Goal: Check status: Check status

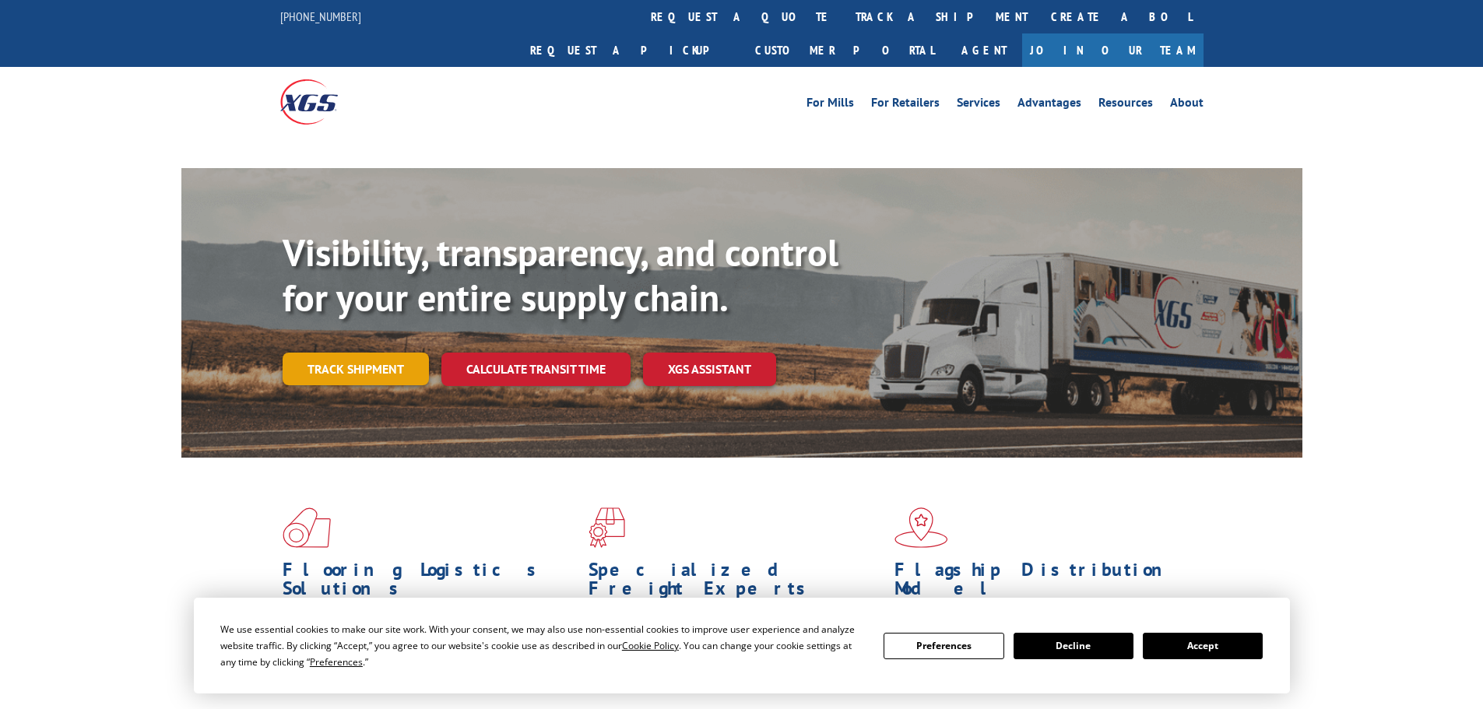
click at [371, 353] on link "Track shipment" at bounding box center [356, 369] width 146 height 33
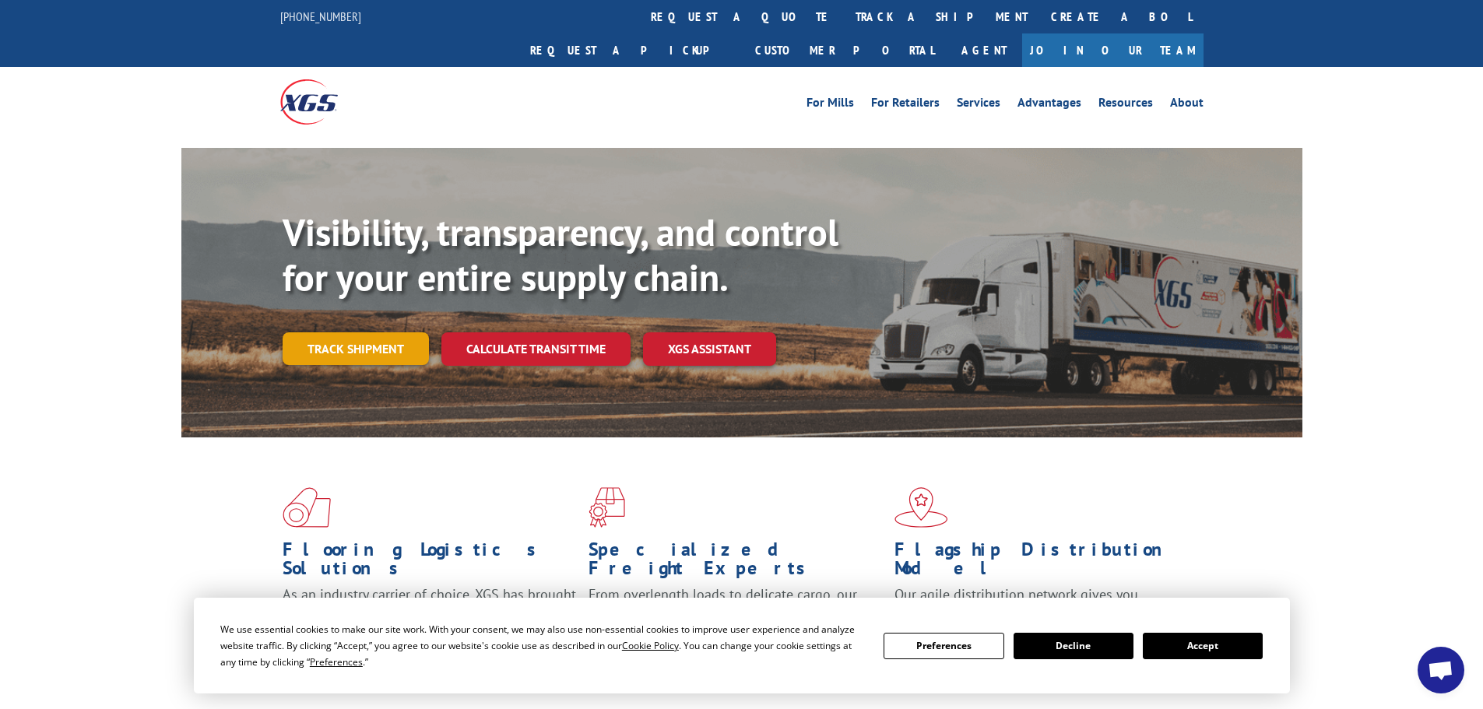
click at [357, 332] on link "Track shipment" at bounding box center [356, 348] width 146 height 33
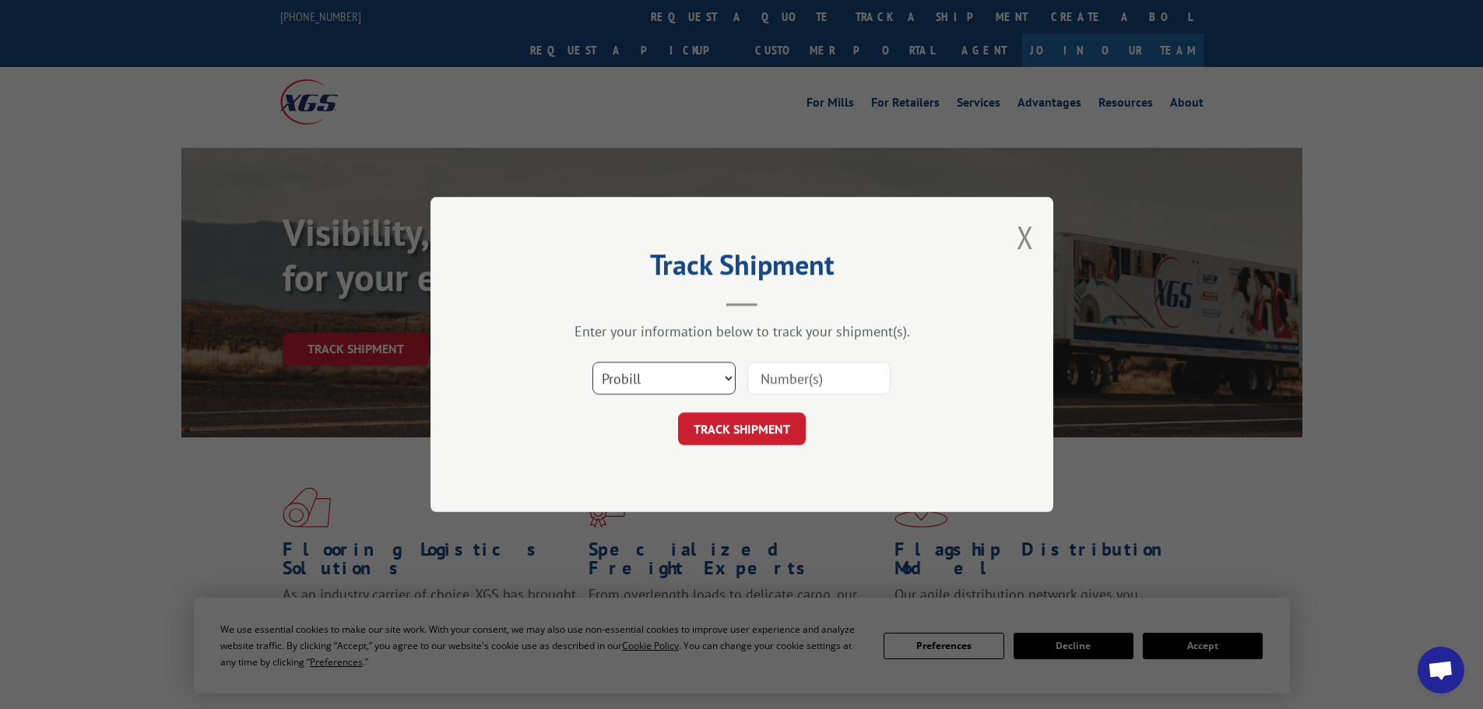
click at [656, 381] on select "Select category... Probill BOL PO" at bounding box center [664, 378] width 143 height 33
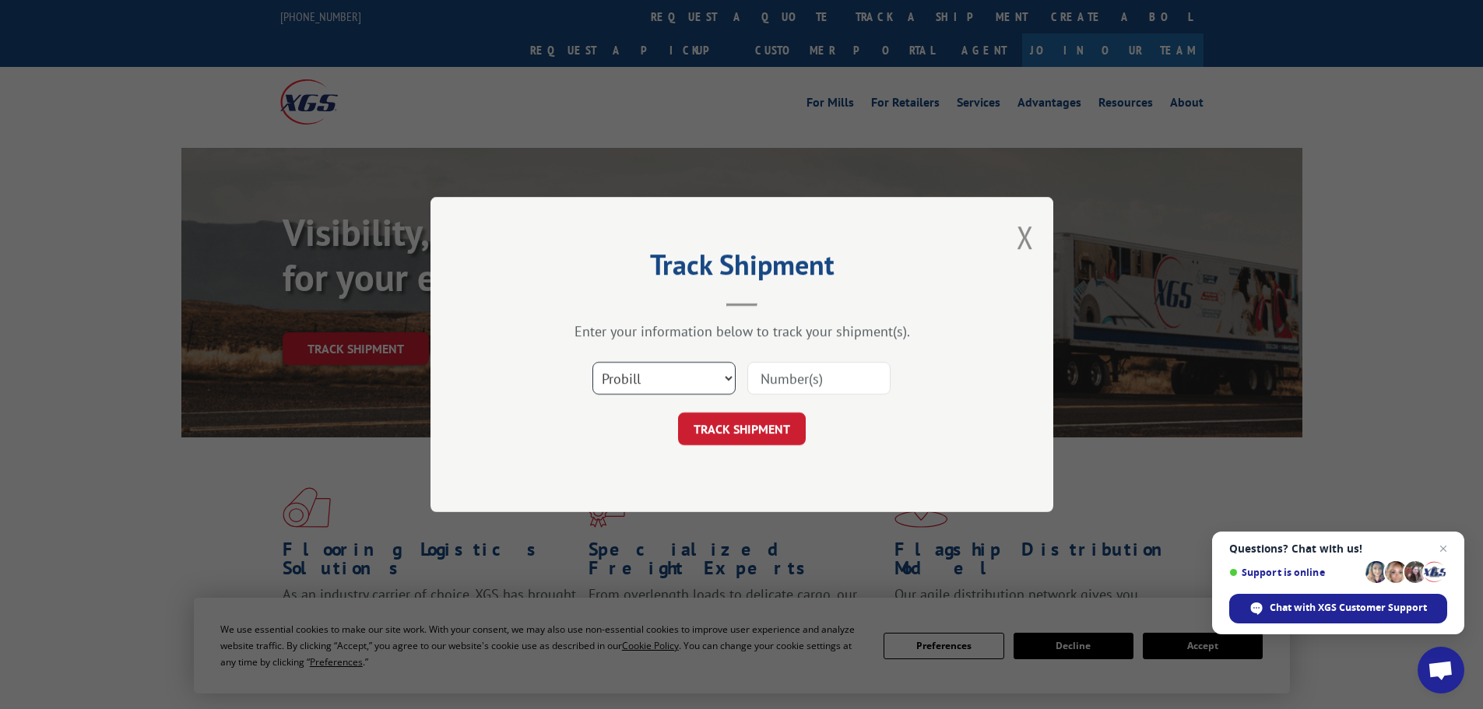
select select "bol"
click at [593, 362] on select "Select category... Probill BOL PO" at bounding box center [664, 378] width 143 height 33
click at [769, 385] on input at bounding box center [818, 378] width 143 height 33
paste input "BOL# - 7029259"
type input "BOL# - 7029259"
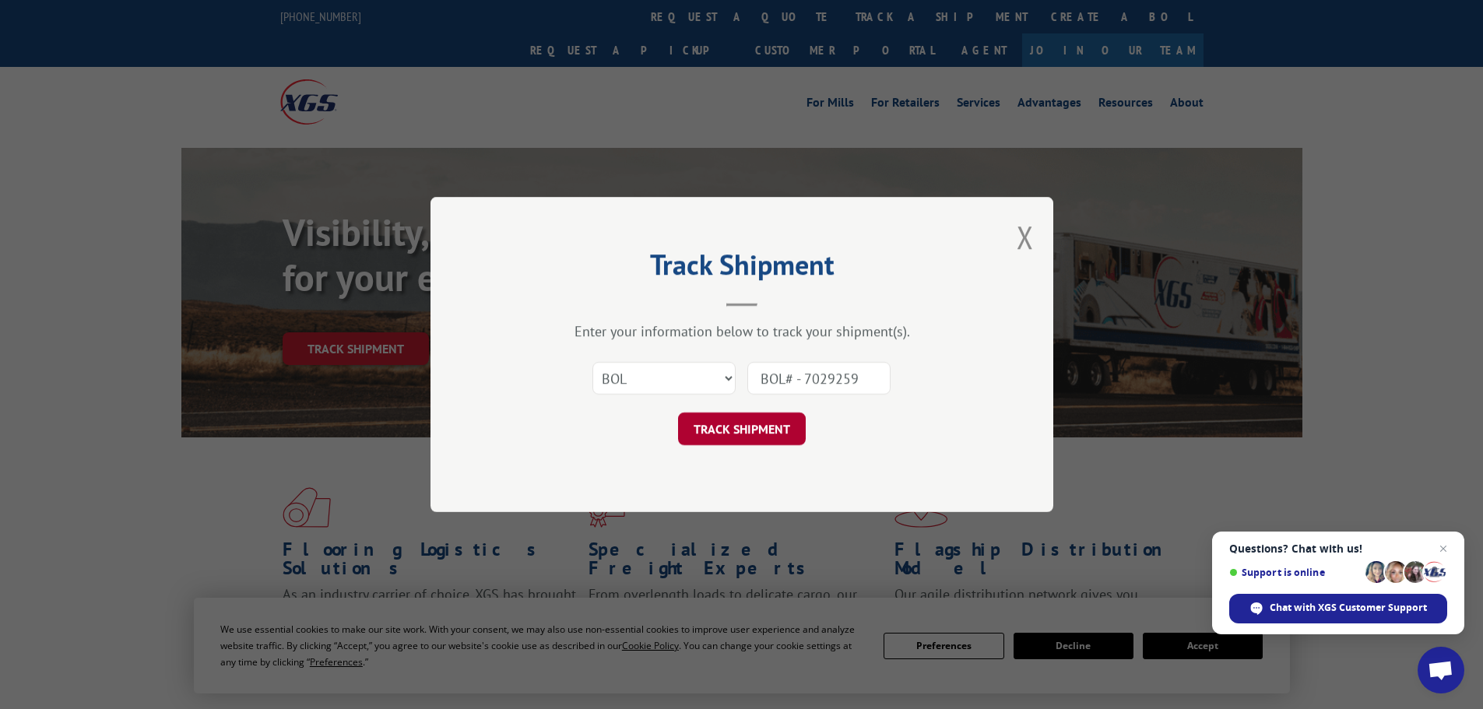
click at [753, 422] on button "TRACK SHIPMENT" at bounding box center [742, 429] width 128 height 33
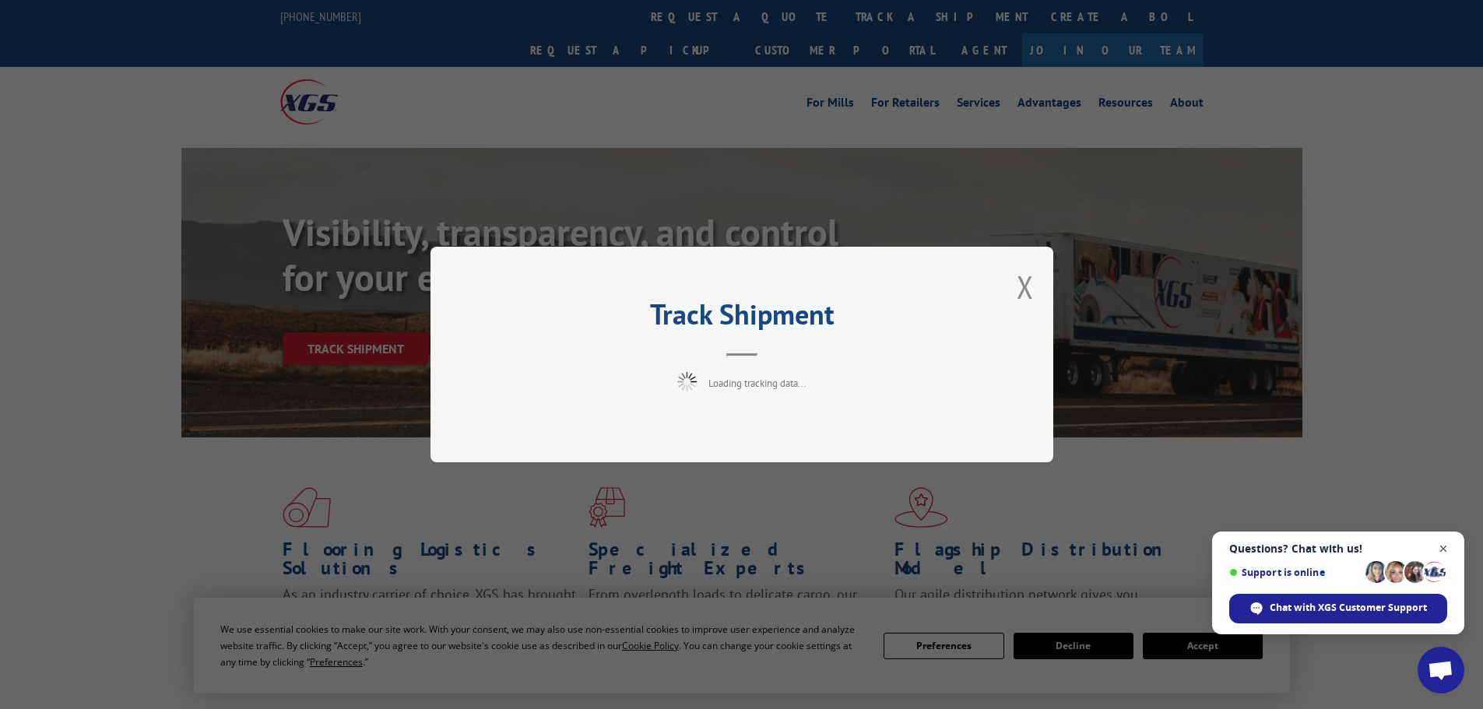
click at [1447, 547] on span "Close chat" at bounding box center [1443, 549] width 19 height 19
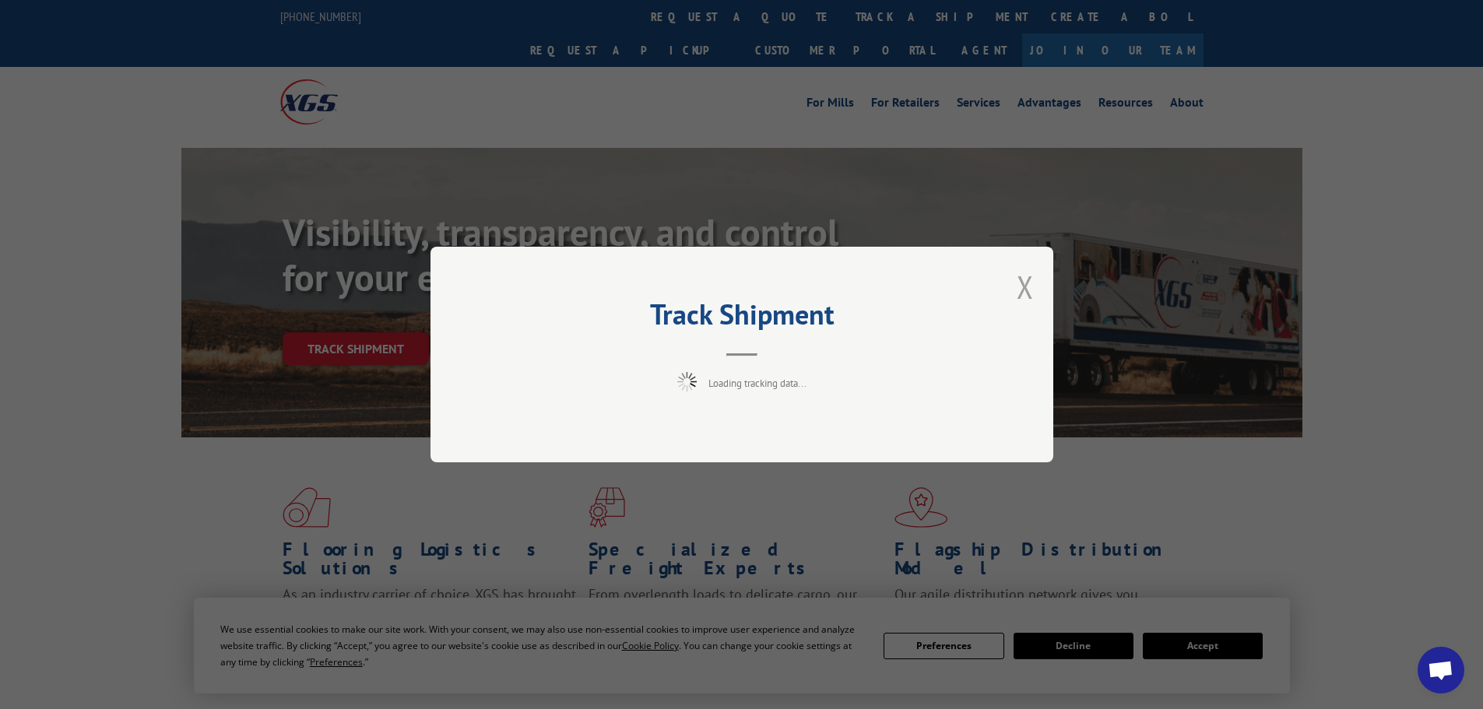
click at [1021, 278] on button "Close modal" at bounding box center [1025, 286] width 17 height 41
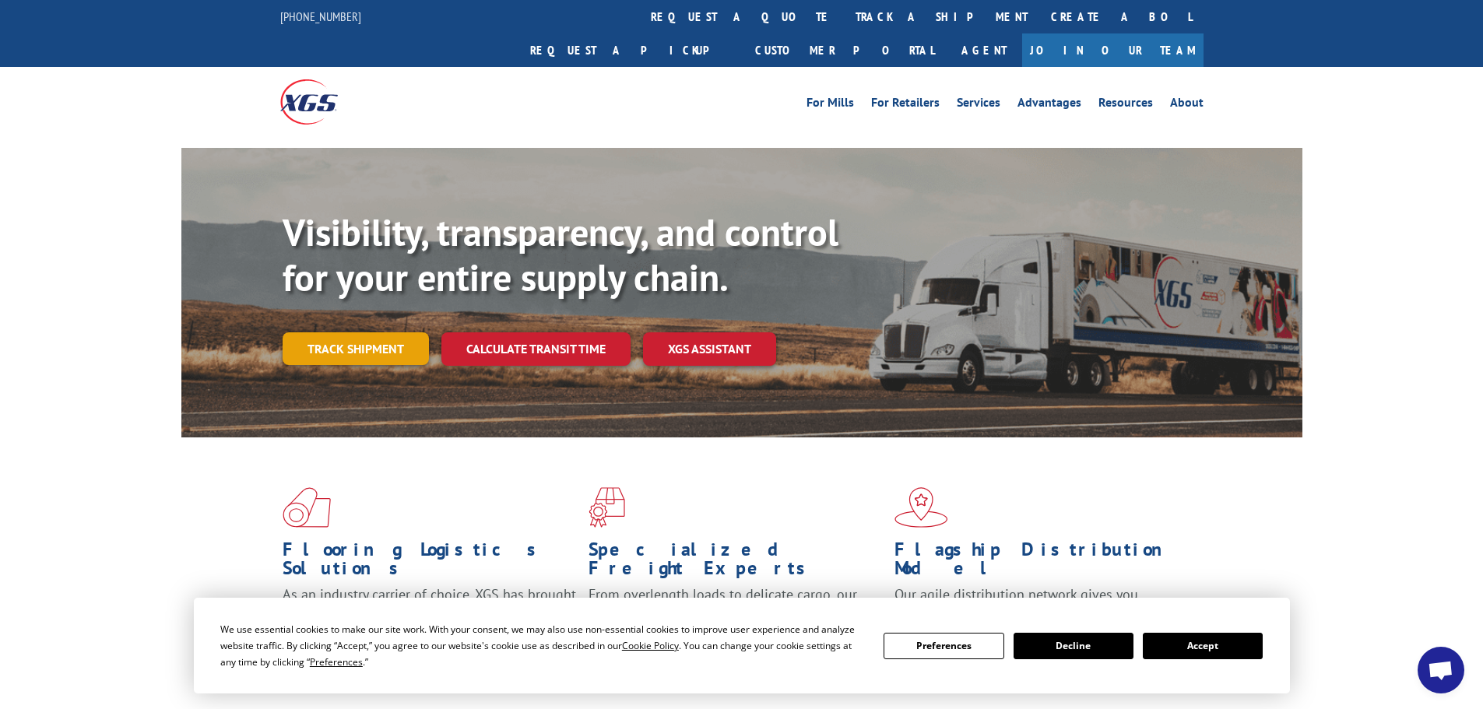
click at [345, 332] on link "Track shipment" at bounding box center [356, 348] width 146 height 33
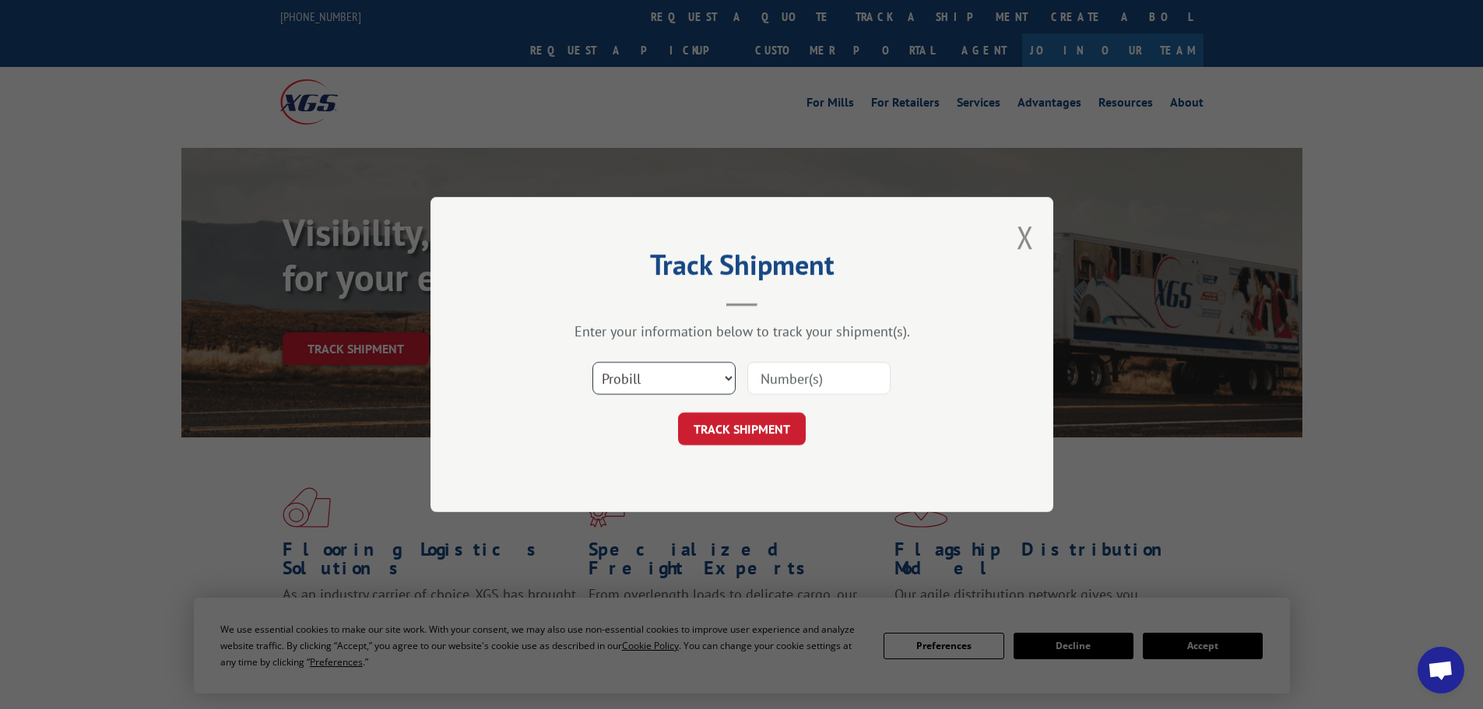
click at [622, 380] on select "Select category... Probill BOL PO" at bounding box center [664, 378] width 143 height 33
select select "bol"
click at [593, 362] on select "Select category... Probill BOL PO" at bounding box center [664, 378] width 143 height 33
click at [752, 372] on input at bounding box center [818, 378] width 143 height 33
paste input "BOL# - 7029259"
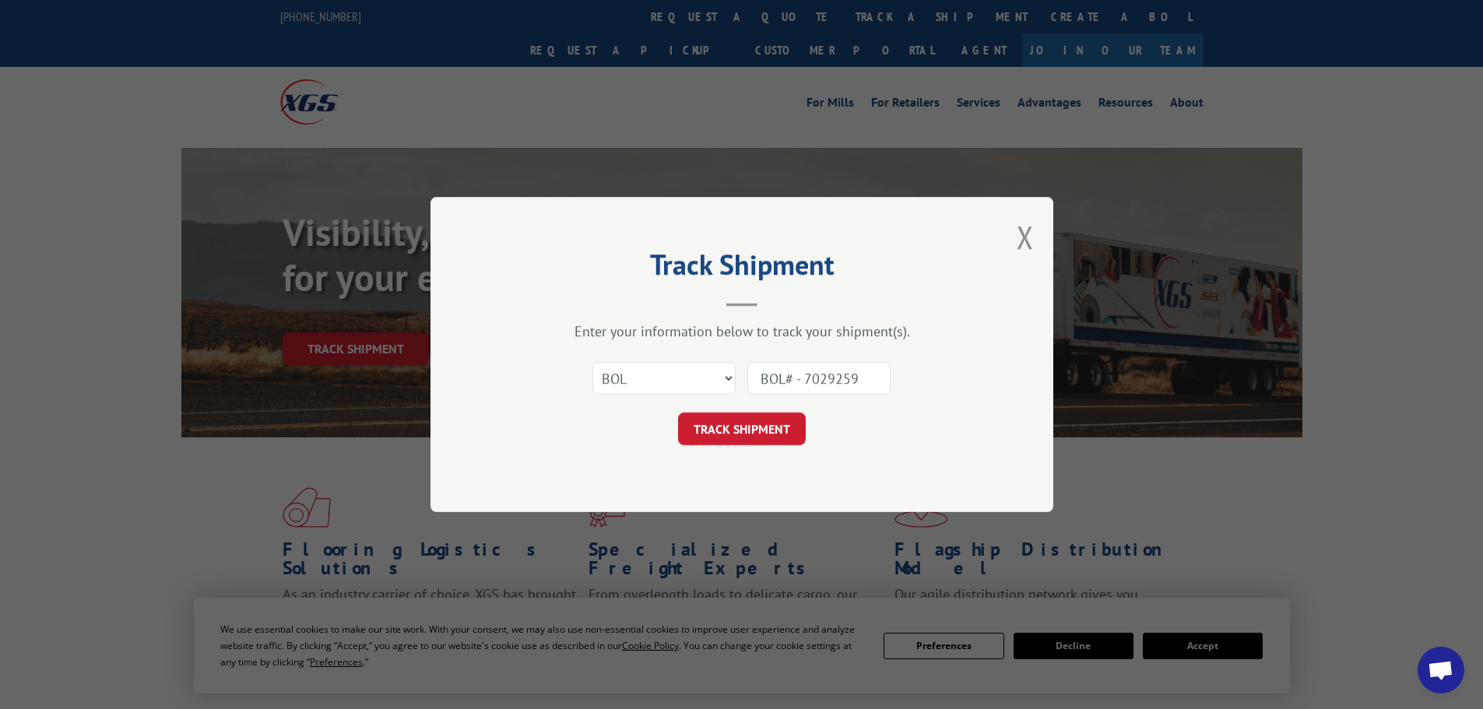
click at [808, 376] on input "BOL# - 7029259" at bounding box center [818, 378] width 143 height 33
type input "7029259"
click at [774, 436] on button "TRACK SHIPMENT" at bounding box center [742, 429] width 128 height 33
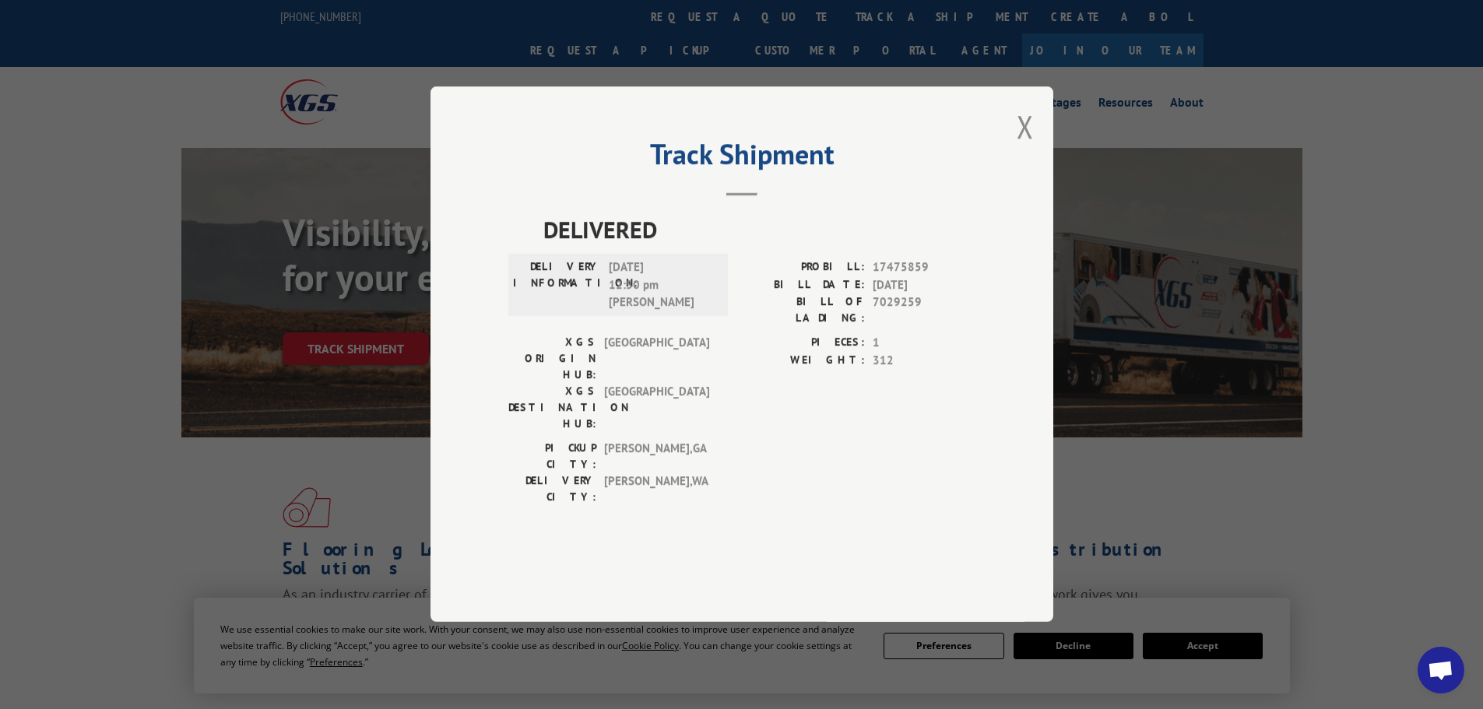
click at [865, 441] on div "PICKUP CITY: [GEOGRAPHIC_DATA] , [GEOGRAPHIC_DATA]: [GEOGRAPHIC_DATA] , [GEOGRA…" at bounding box center [741, 477] width 467 height 73
click at [1028, 147] on button "Close modal" at bounding box center [1025, 126] width 17 height 41
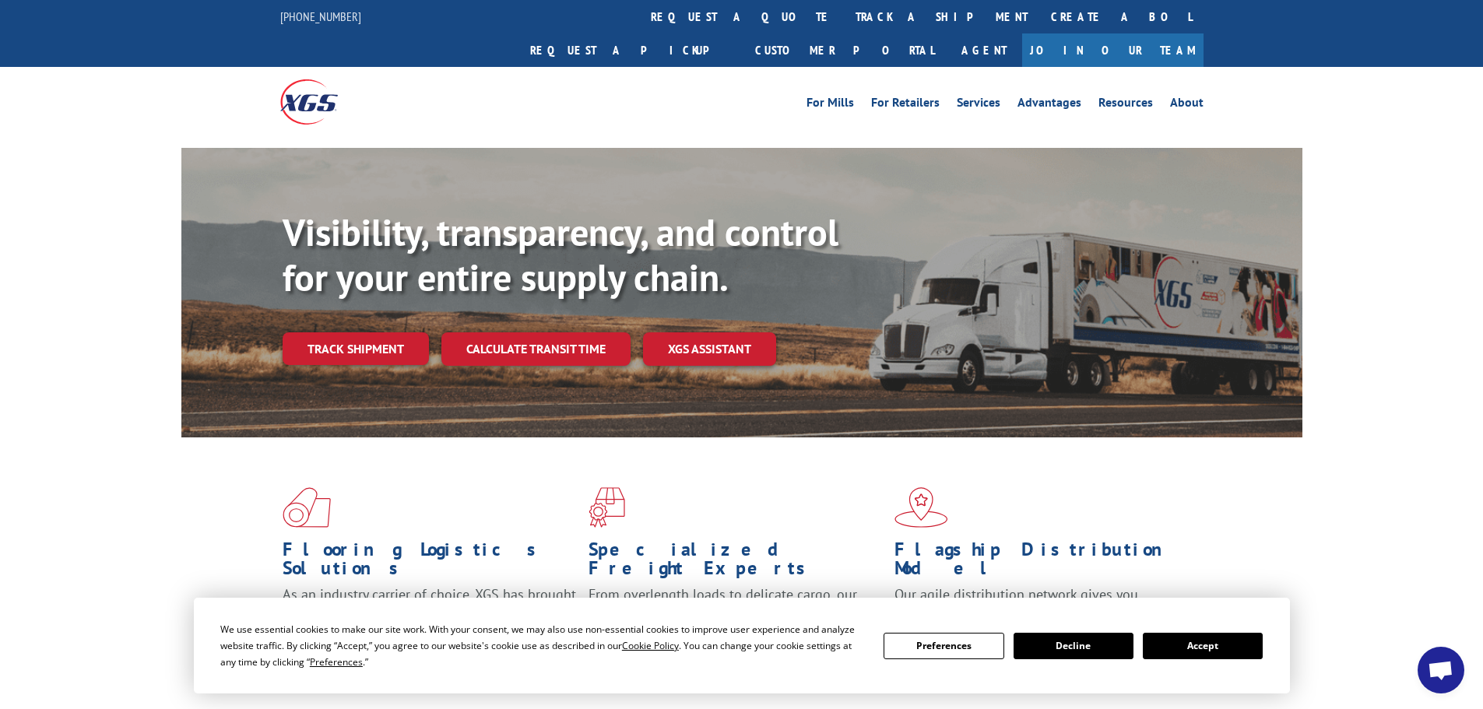
click at [362, 332] on link "Track shipment" at bounding box center [356, 348] width 146 height 33
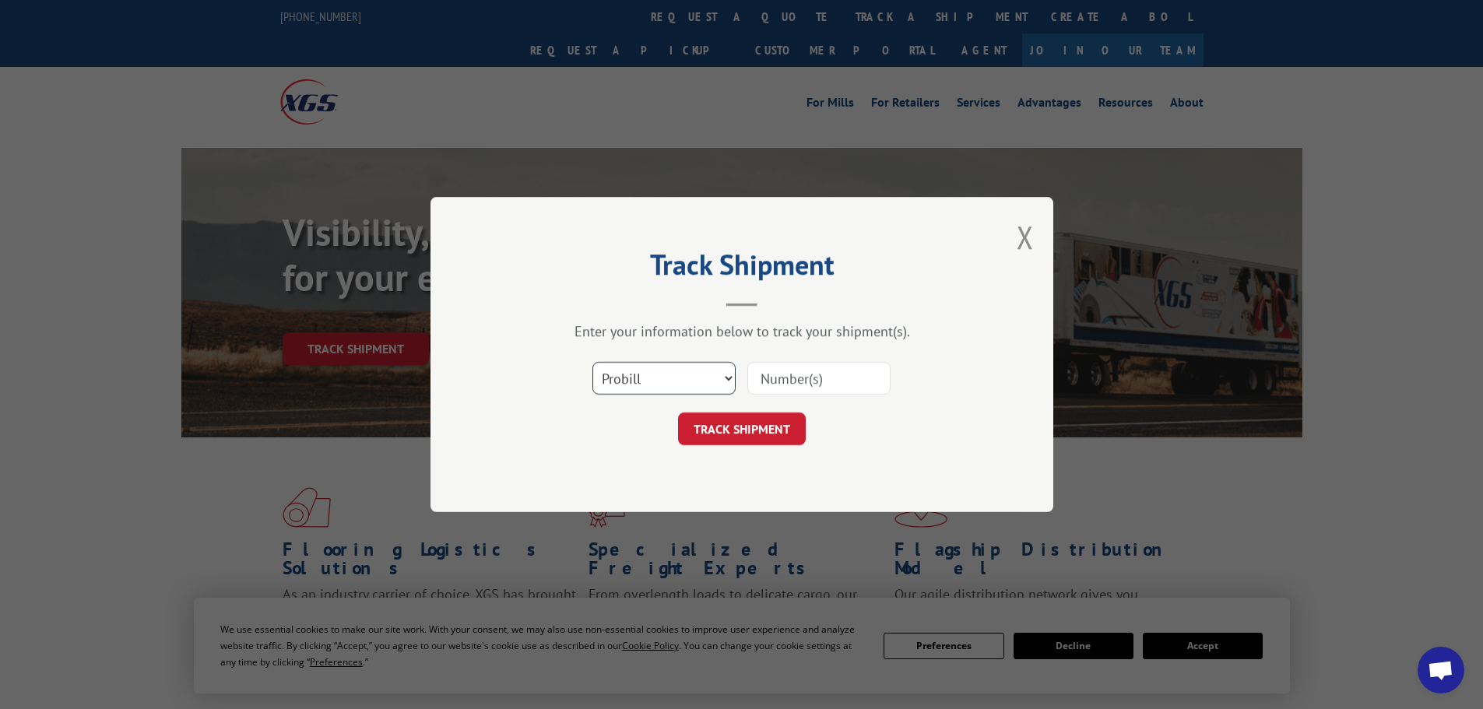
drag, startPoint x: 639, startPoint y: 375, endPoint x: 643, endPoint y: 393, distance: 19.1
click at [642, 377] on select "Select category... Probill BOL PO" at bounding box center [664, 378] width 143 height 33
select select "po"
click at [593, 362] on select "Select category... Probill BOL PO" at bounding box center [664, 378] width 143 height 33
click at [768, 385] on input at bounding box center [818, 378] width 143 height 33
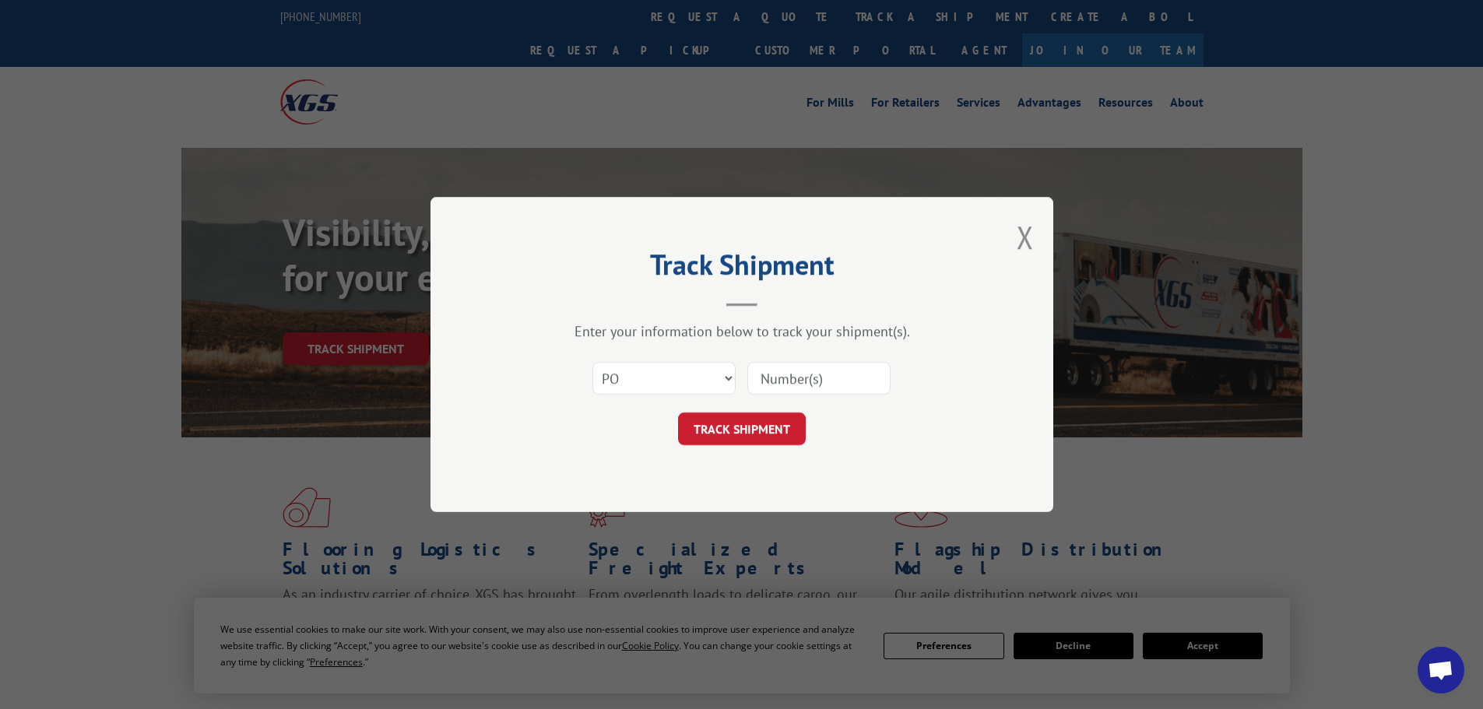
paste input "63516756"
type input "63516756"
click at [747, 420] on button "TRACK SHIPMENT" at bounding box center [742, 429] width 128 height 33
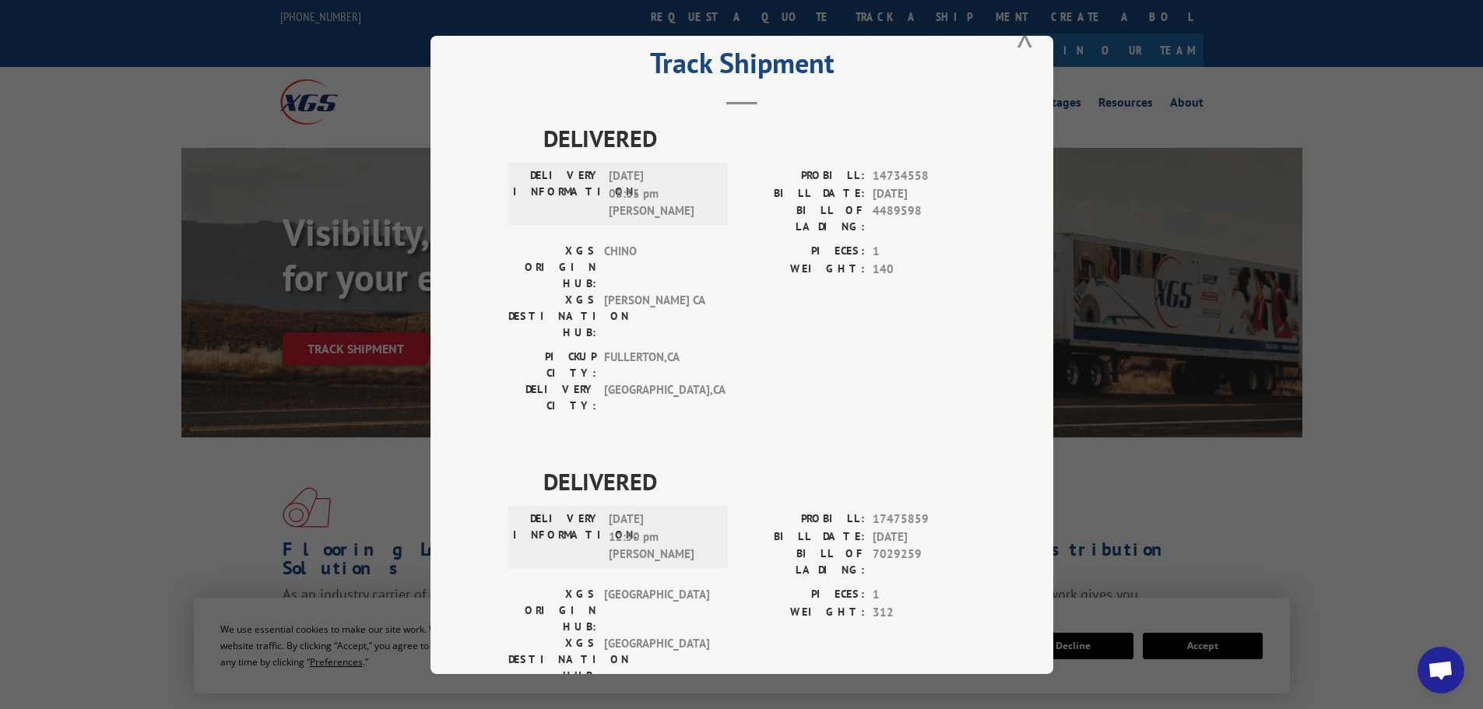
scroll to position [63, 0]
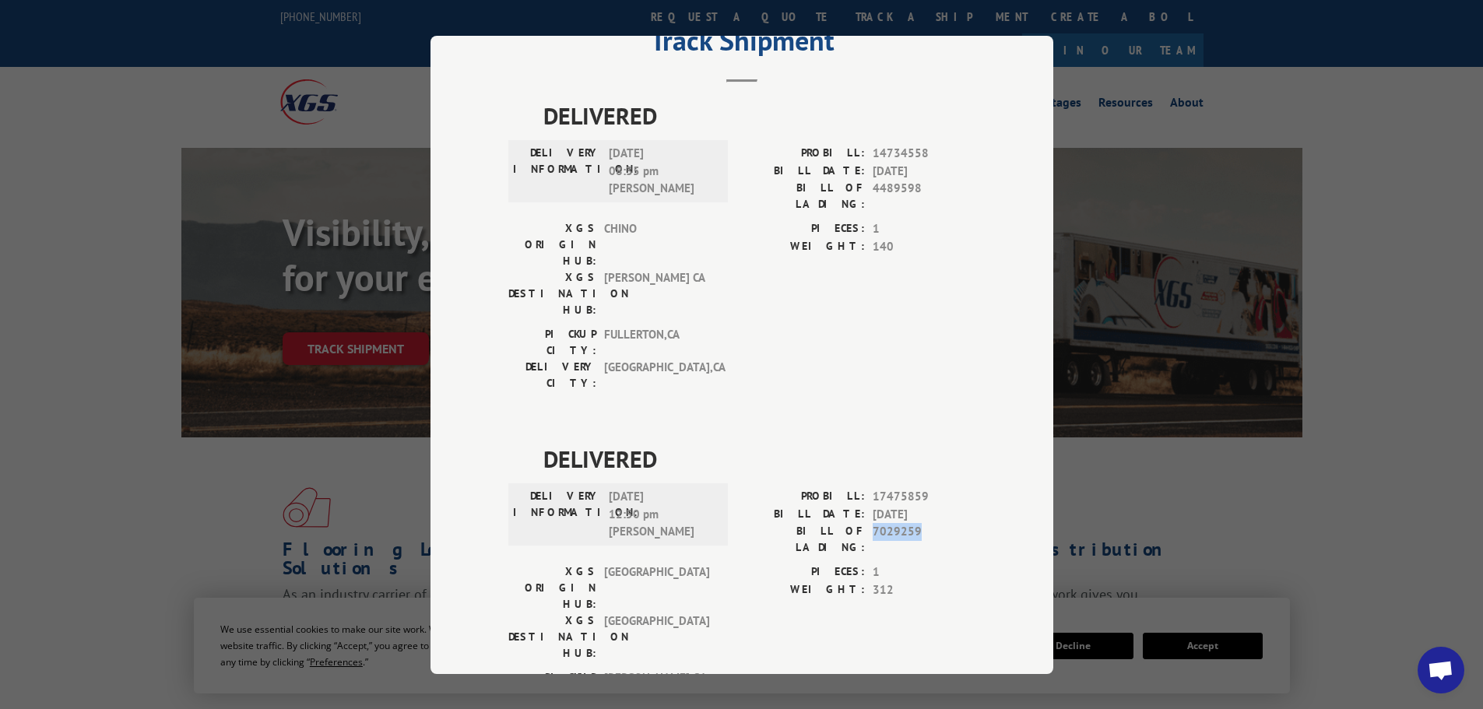
drag, startPoint x: 867, startPoint y: 443, endPoint x: 930, endPoint y: 435, distance: 64.3
click at [930, 523] on span "7029259" at bounding box center [924, 539] width 103 height 33
copy span "7029259"
click at [814, 326] on div "PICKUP CITY: [GEOGRAPHIC_DATA] , [GEOGRAPHIC_DATA]: [GEOGRAPHIC_DATA] , [GEOGRA…" at bounding box center [741, 362] width 467 height 73
click at [811, 564] on div "PIECES: 1 WEIGHT: 312" at bounding box center [859, 617] width 234 height 106
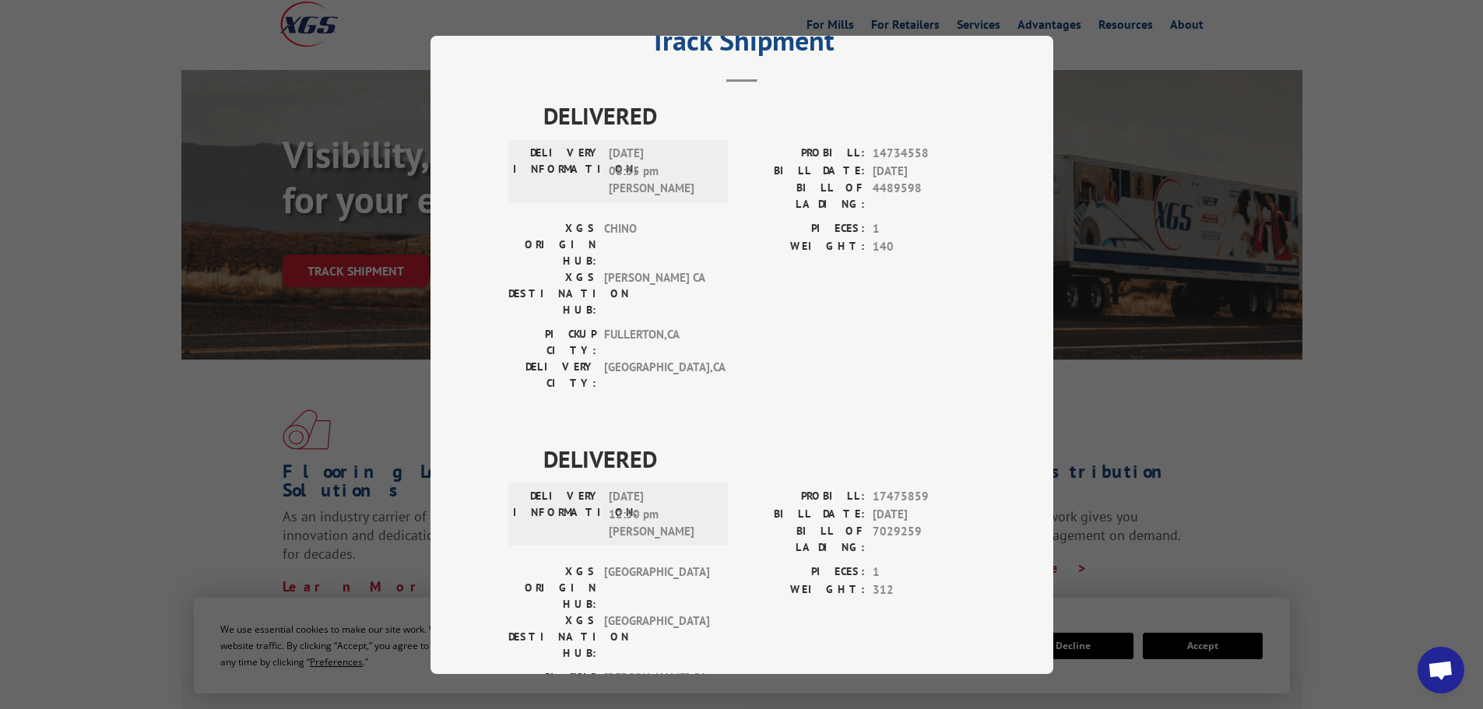
scroll to position [0, 0]
